Goal: Information Seeking & Learning: Understand process/instructions

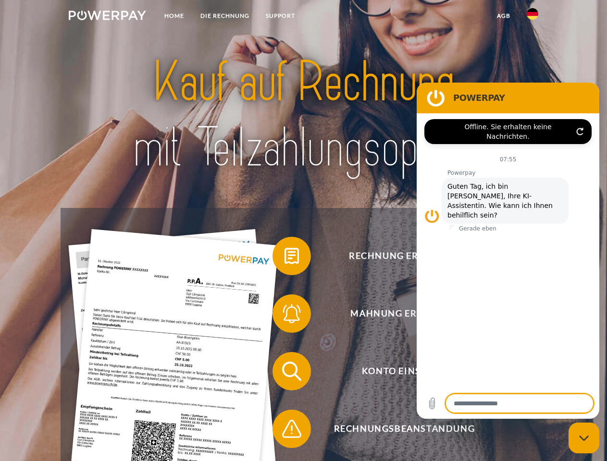
click at [107, 17] on img at bounding box center [107, 16] width 77 height 10
click at [533, 17] on img at bounding box center [533, 14] width 12 height 12
click at [503, 16] on link "agb" at bounding box center [504, 15] width 30 height 17
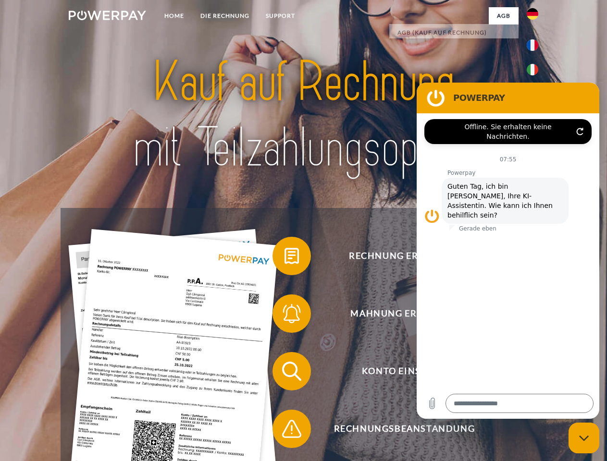
click at [285, 258] on span at bounding box center [277, 256] width 48 height 48
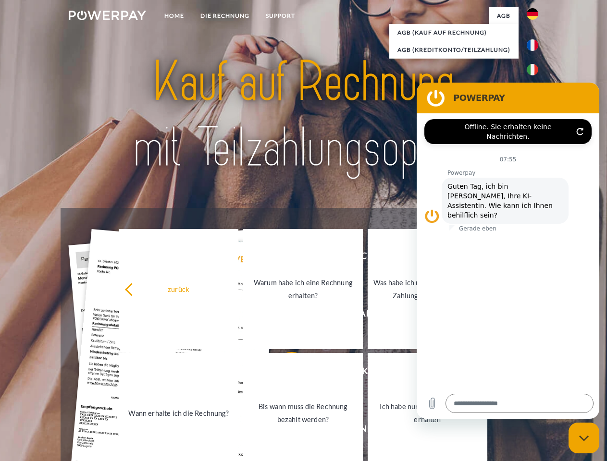
click at [285, 374] on link "Bis wann muss die Rechnung bezahlt werden?" at bounding box center [303, 413] width 120 height 120
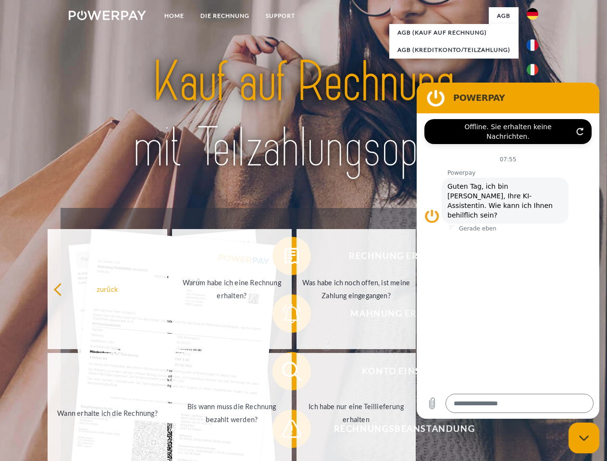
click at [285, 431] on span at bounding box center [277, 429] width 48 height 48
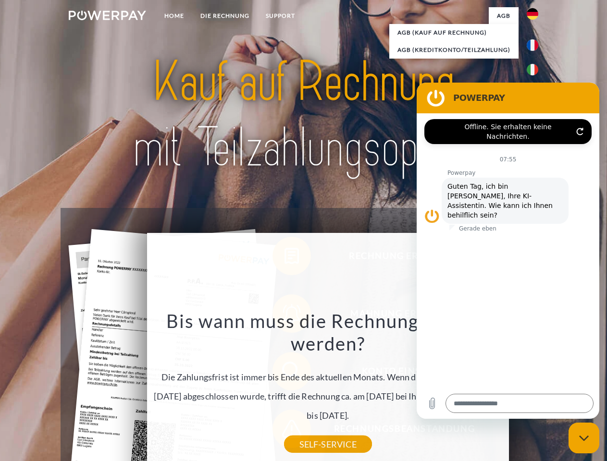
click at [584, 438] on icon "Messaging-Fenster schließen" at bounding box center [584, 439] width 10 height 6
type textarea "*"
